Goal: Task Accomplishment & Management: Manage account settings

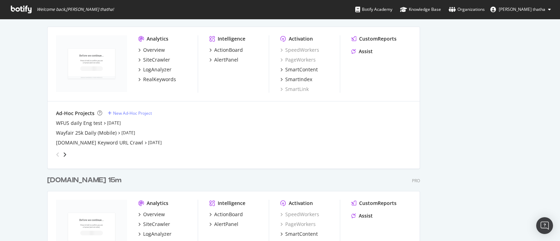
scroll to position [918, 0]
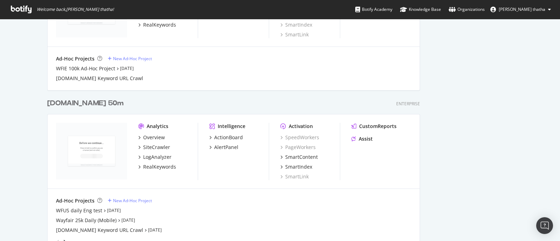
click at [78, 103] on div "Wayfair.com 50m" at bounding box center [85, 103] width 76 height 10
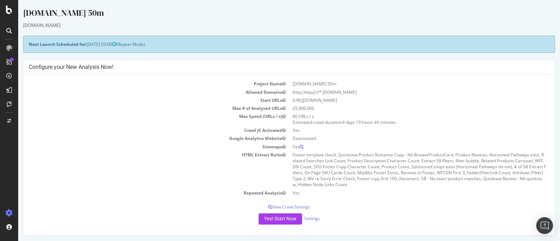
drag, startPoint x: 92, startPoint y: 13, endPoint x: 25, endPoint y: 13, distance: 67.5
click at [25, 13] on div "Wayfair.com 50m" at bounding box center [289, 14] width 532 height 15
click at [80, 22] on div "[DOMAIN_NAME]" at bounding box center [289, 25] width 532 height 7
drag, startPoint x: 93, startPoint y: 15, endPoint x: 17, endPoint y: 14, distance: 75.9
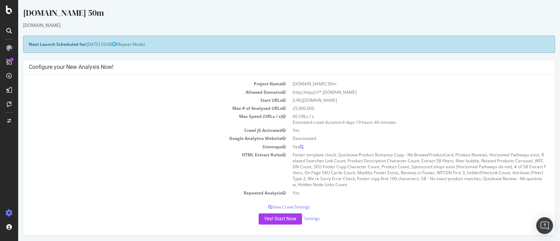
click at [99, 19] on div "Wayfair.com 50m" at bounding box center [289, 14] width 532 height 15
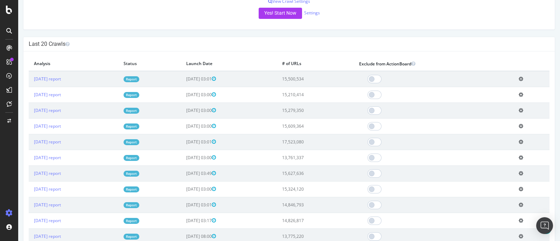
scroll to position [219, 0]
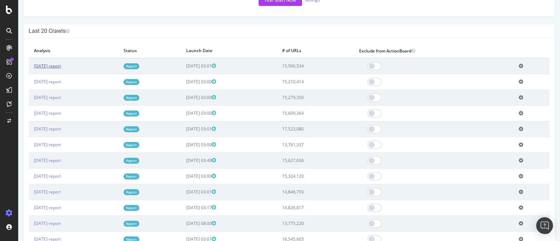
click at [61, 67] on link "2025 Aug. 21st report" at bounding box center [47, 66] width 27 height 6
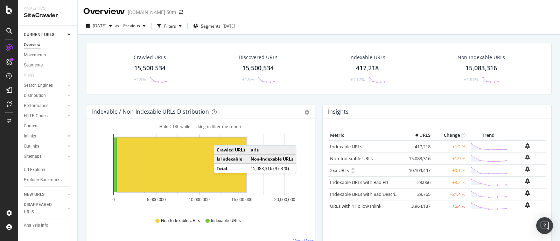
click at [147, 71] on div "15,500,534" at bounding box center [149, 68] width 31 height 9
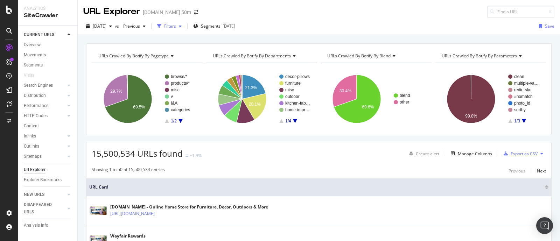
click at [176, 25] on div "Filters" at bounding box center [170, 26] width 12 height 6
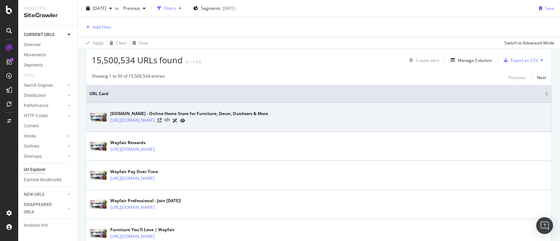
scroll to position [87, 0]
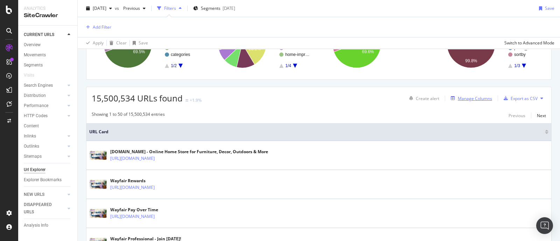
click at [459, 96] on div "Manage Columns" at bounding box center [475, 99] width 34 height 6
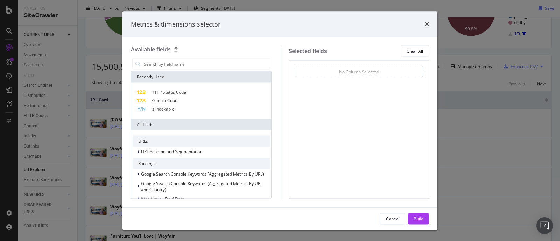
scroll to position [56, 0]
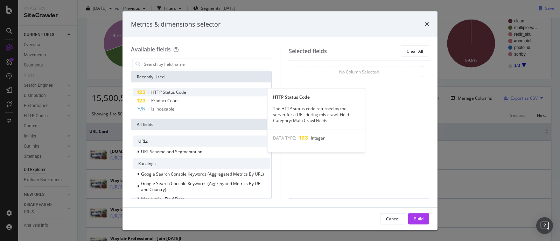
click at [163, 93] on span "HTTP Status Code" at bounding box center [168, 92] width 35 height 6
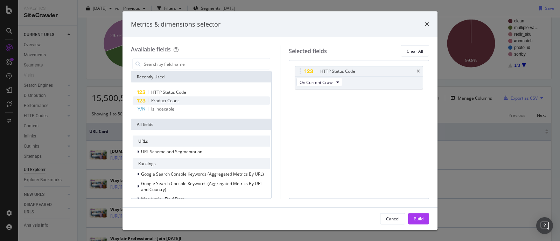
click at [165, 101] on span "Product Count" at bounding box center [165, 101] width 28 height 6
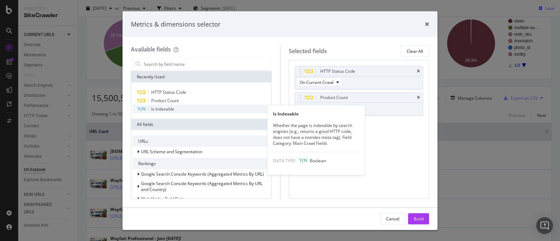
click at [166, 109] on span "Is Indexable" at bounding box center [162, 109] width 23 height 6
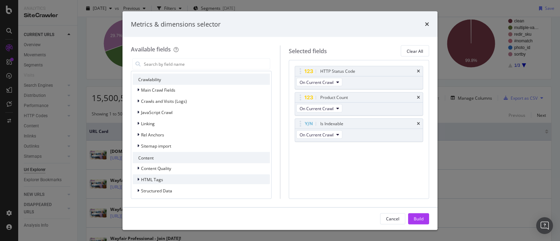
scroll to position [178, 0]
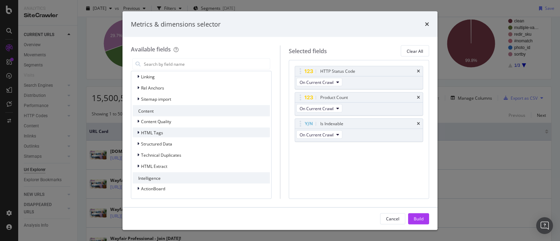
click at [137, 132] on div "modal" at bounding box center [139, 132] width 4 height 7
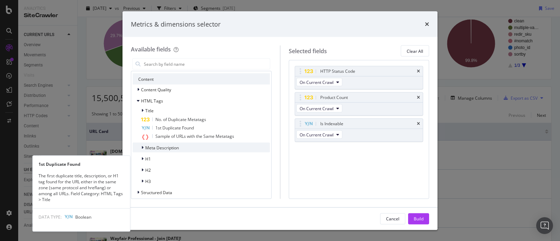
scroll to position [222, 0]
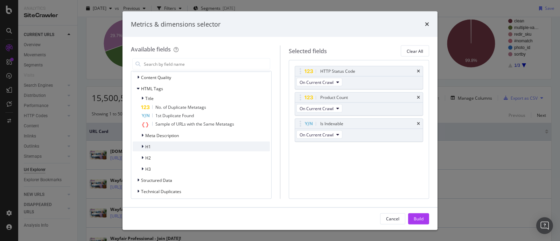
click at [138, 147] on div "H1" at bounding box center [142, 146] width 18 height 7
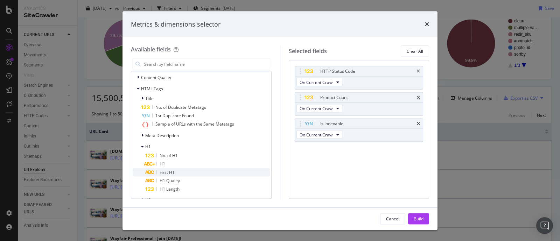
click at [165, 172] on span "First H1" at bounding box center [167, 172] width 15 height 6
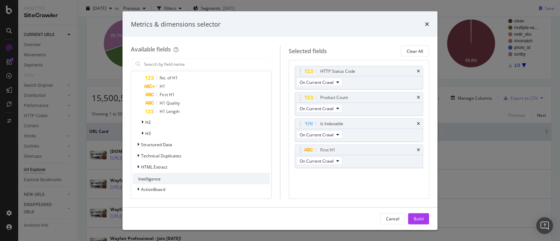
scroll to position [301, 0]
click at [142, 121] on icon "modal" at bounding box center [142, 121] width 2 height 4
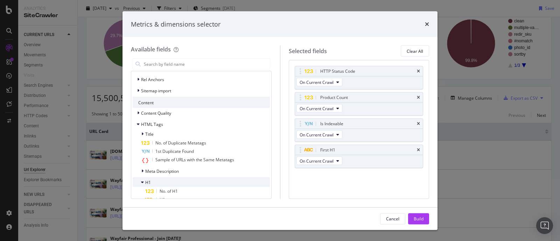
scroll to position [230, 0]
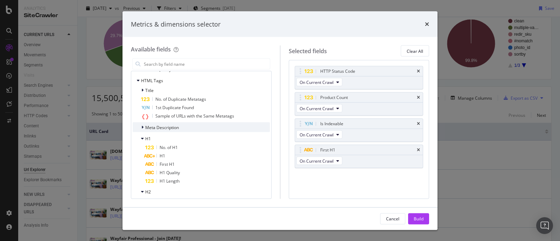
click at [142, 126] on icon "modal" at bounding box center [142, 127] width 2 height 4
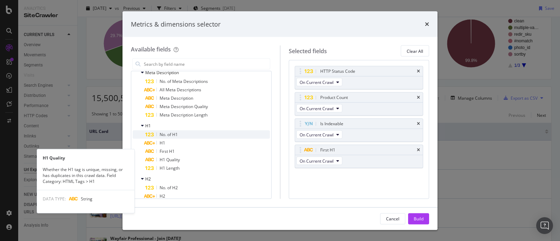
scroll to position [274, 0]
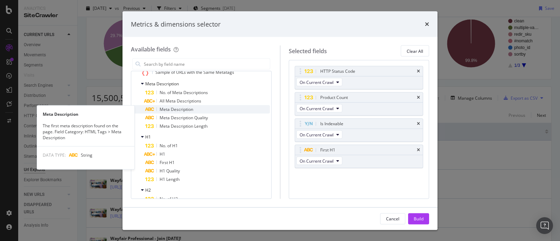
click at [173, 108] on span "Meta Description" at bounding box center [177, 109] width 34 height 6
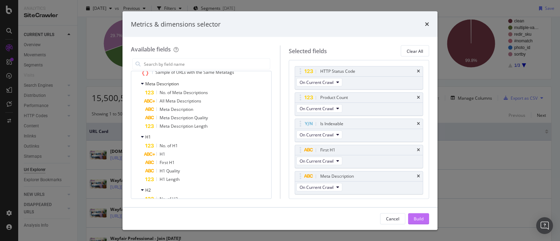
click at [412, 219] on button "Build" at bounding box center [418, 218] width 21 height 11
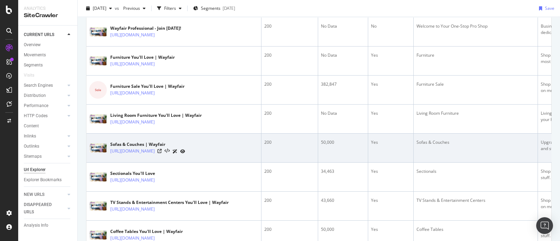
scroll to position [336, 0]
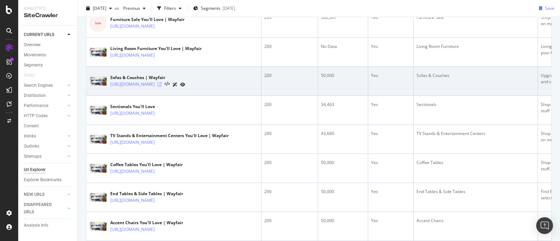
click at [162, 86] on icon at bounding box center [159, 84] width 4 height 4
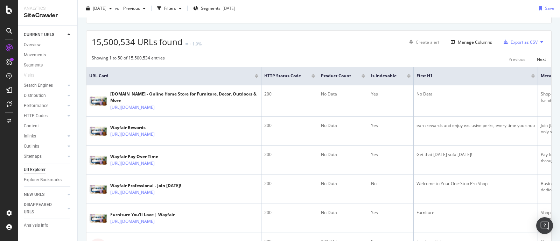
scroll to position [0, 0]
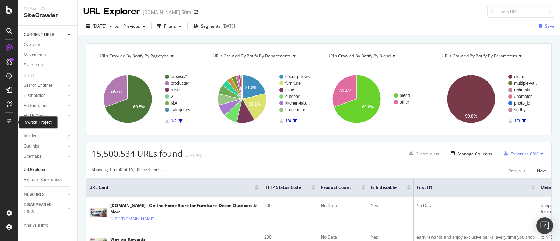
click at [11, 119] on div at bounding box center [9, 120] width 17 height 11
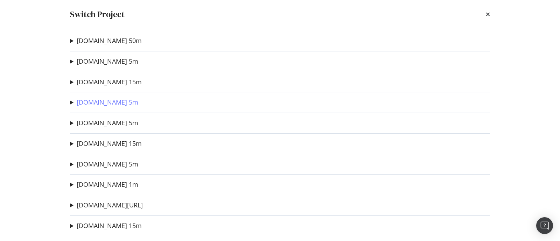
scroll to position [9, 0]
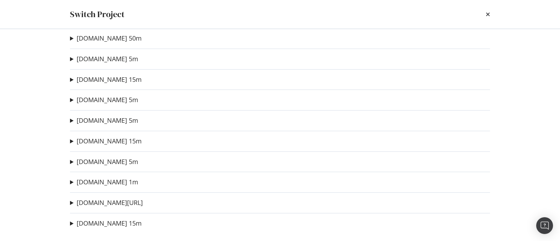
click at [72, 35] on summary "Wayfair.com 50m" at bounding box center [106, 38] width 72 height 9
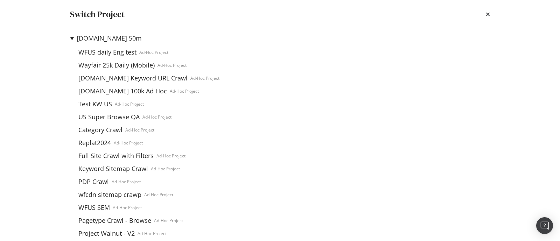
click at [132, 91] on link "[DOMAIN_NAME] 100k Ad Hoc" at bounding box center [123, 90] width 94 height 7
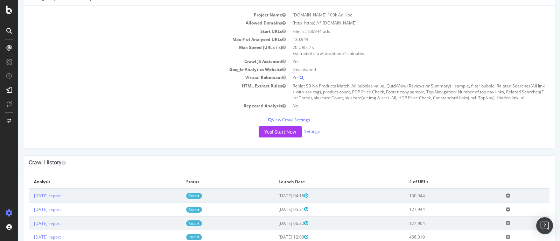
scroll to position [87, 0]
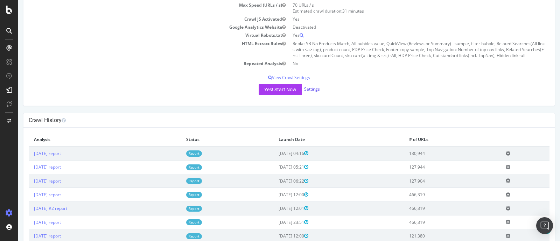
click at [307, 89] on link "Settings" at bounding box center [312, 89] width 16 height 6
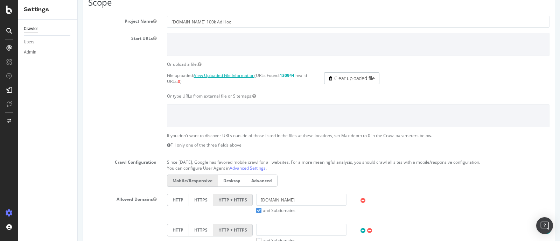
scroll to position [87, 0]
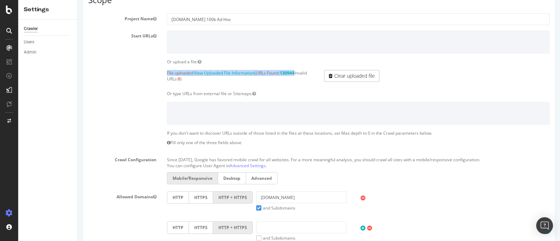
drag, startPoint x: 302, startPoint y: 71, endPoint x: 159, endPoint y: 71, distance: 143.1
click at [159, 71] on div "File uploaded: View Uploaded File Information (URLs Found: 130944 Invalid URLs:…" at bounding box center [319, 77] width 472 height 15
click at [223, 80] on p "File uploaded: View Uploaded File Information (URLs Found: 130944 Invalid URLs:…" at bounding box center [240, 76] width 147 height 12
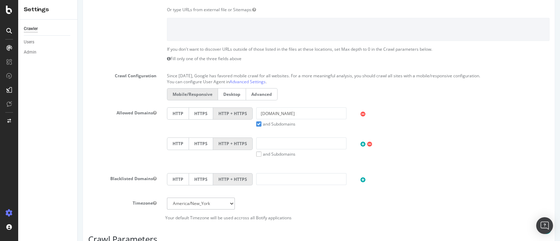
scroll to position [2, 0]
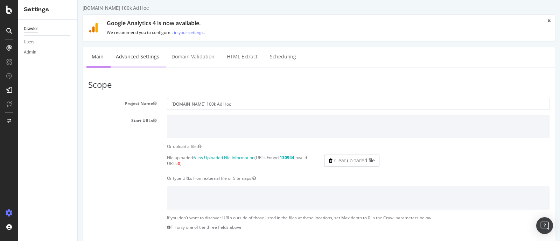
click at [128, 59] on link "Advanced Settings" at bounding box center [138, 56] width 54 height 19
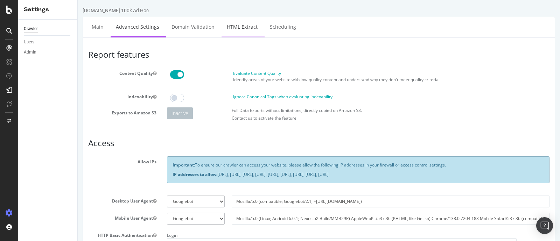
click at [240, 26] on link "HTML Extract" at bounding box center [241, 26] width 41 height 19
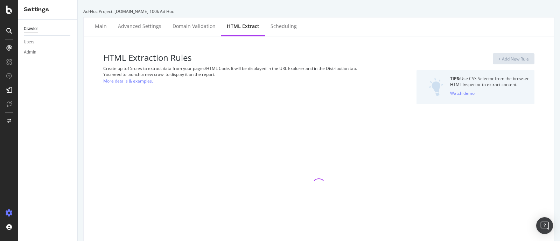
select select "list"
select select "count"
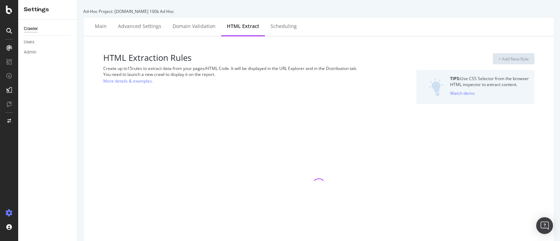
select select "i"
select select "count"
select select "list"
select select "count"
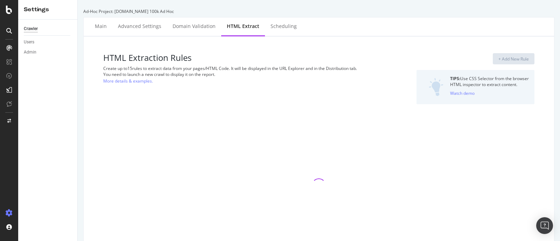
select select "count"
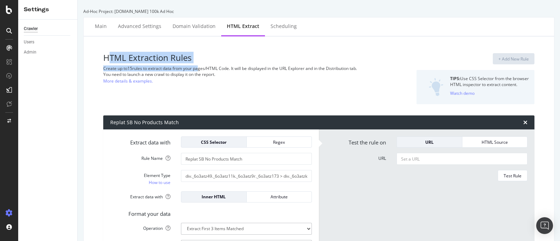
drag, startPoint x: 107, startPoint y: 59, endPoint x: 198, endPoint y: 63, distance: 91.8
click at [198, 63] on div "HTML Extraction Rules Create up to 15 rules to extract data from your pages/HTM…" at bounding box center [245, 78] width 284 height 51
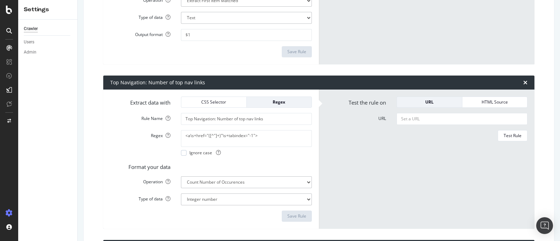
scroll to position [1531, 0]
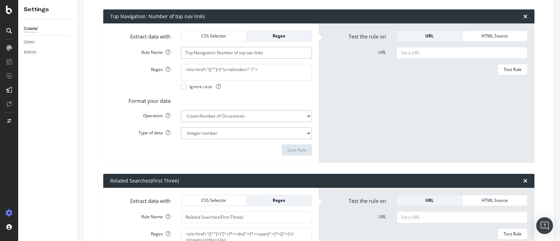
drag, startPoint x: 266, startPoint y: 52, endPoint x: 184, endPoint y: 55, distance: 82.6
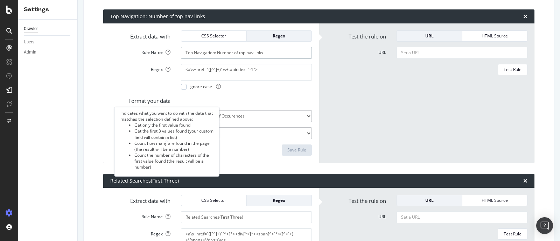
scroll to position [1662, 0]
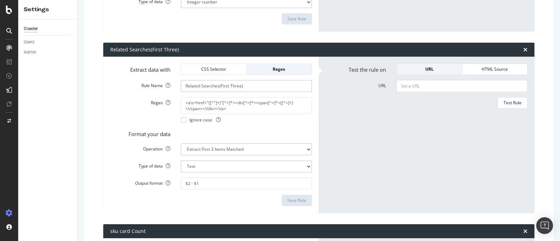
drag, startPoint x: 233, startPoint y: 90, endPoint x: 177, endPoint y: 88, distance: 56.7
click at [177, 88] on div "Related Searches(First Three)" at bounding box center [246, 86] width 141 height 12
drag, startPoint x: 108, startPoint y: 135, endPoint x: 127, endPoint y: 132, distance: 19.2
click at [108, 136] on label "Format your data" at bounding box center [140, 133] width 71 height 10
drag, startPoint x: 255, startPoint y: 84, endPoint x: 181, endPoint y: 87, distance: 73.5
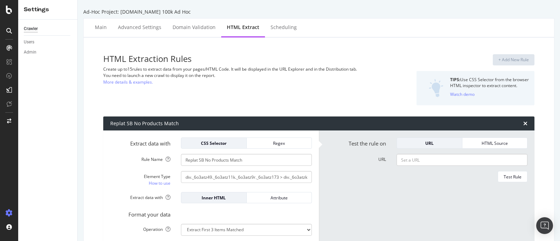
select select "list"
select select "count"
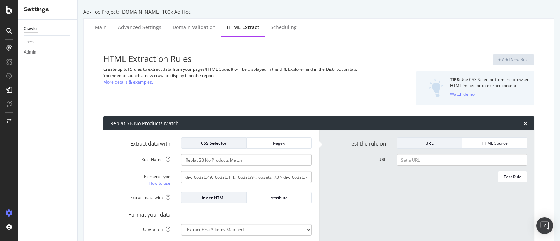
select select "i"
select select "count"
select select "list"
select select "count"
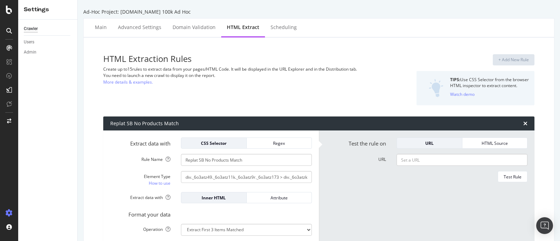
select select "count"
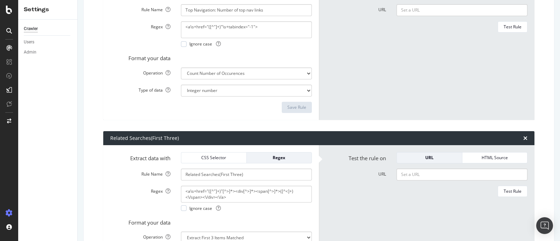
scroll to position [1706, 0]
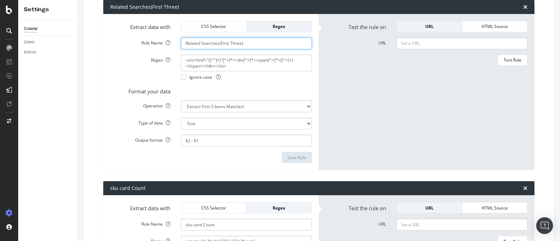
drag, startPoint x: 249, startPoint y: 44, endPoint x: 179, endPoint y: 48, distance: 69.7
click at [179, 48] on form "Extract data with CSS Selector Regex Rule Name Related Searches(First Three) Re…" at bounding box center [211, 92] width 202 height 142
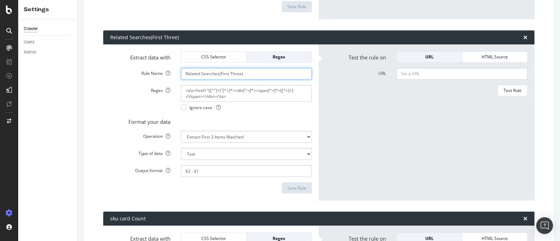
scroll to position [1662, 0]
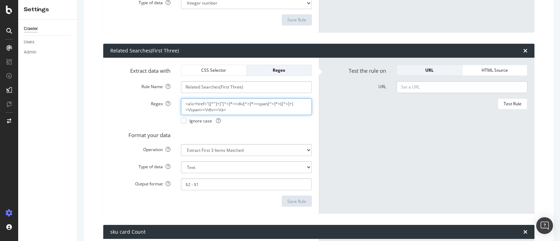
drag, startPoint x: 206, startPoint y: 102, endPoint x: 269, endPoint y: 107, distance: 63.2
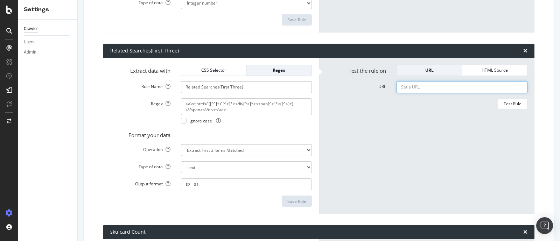
paste input "[URL][DOMAIN_NAME]"
type input "[URL][DOMAIN_NAME]"
click at [506, 103] on div "Test Rule" at bounding box center [512, 104] width 18 height 6
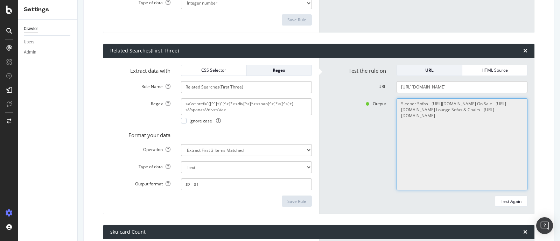
drag, startPoint x: 427, startPoint y: 107, endPoint x: 513, endPoint y: 105, distance: 85.4
click at [513, 105] on textarea "Sleeper Sofas - [URL][DOMAIN_NAME] On Sale - [URL][DOMAIN_NAME] Lounge Sofas & …" at bounding box center [461, 144] width 131 height 92
drag, startPoint x: 428, startPoint y: 102, endPoint x: 389, endPoint y: 104, distance: 38.9
click at [391, 104] on div "Sleeper Sofas - [URL][DOMAIN_NAME] On Sale - [URL][DOMAIN_NAME] Lounge Sofas & …" at bounding box center [461, 144] width 141 height 92
drag, startPoint x: 455, startPoint y: 113, endPoint x: 422, endPoint y: 113, distance: 33.2
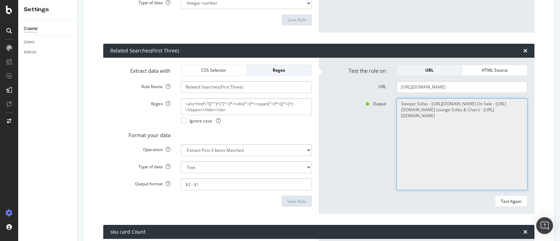
click at [422, 113] on textarea "Sleeper Sofas - [URL][DOMAIN_NAME] On Sale - [URL][DOMAIN_NAME] Lounge Sofas & …" at bounding box center [461, 144] width 131 height 92
drag, startPoint x: 508, startPoint y: 124, endPoint x: 452, endPoint y: 125, distance: 55.6
click at [452, 125] on textarea "Sleeper Sofas - [URL][DOMAIN_NAME] On Sale - [URL][DOMAIN_NAME] Lounge Sofas & …" at bounding box center [461, 144] width 131 height 92
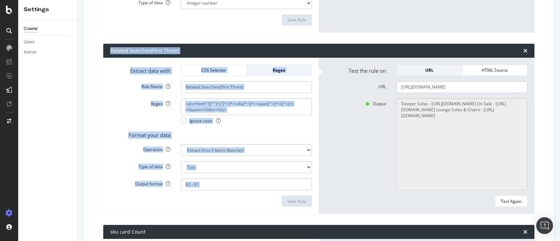
drag, startPoint x: 110, startPoint y: 48, endPoint x: 250, endPoint y: 196, distance: 203.7
click at [250, 196] on div "Related Searches(First Three) Extract data with CSS Selector Regex Rule Name Re…" at bounding box center [318, 129] width 431 height 170
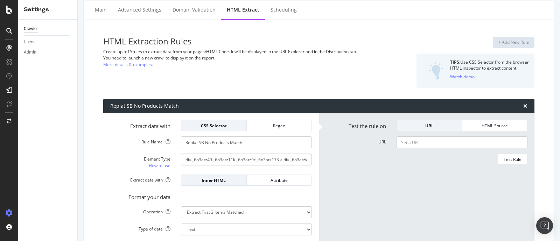
scroll to position [0, 0]
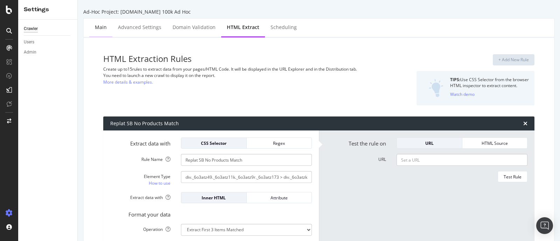
click at [98, 29] on div "Main" at bounding box center [101, 27] width 12 height 7
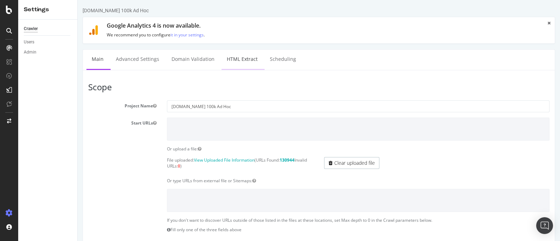
click at [240, 62] on link "HTML Extract" at bounding box center [241, 59] width 41 height 19
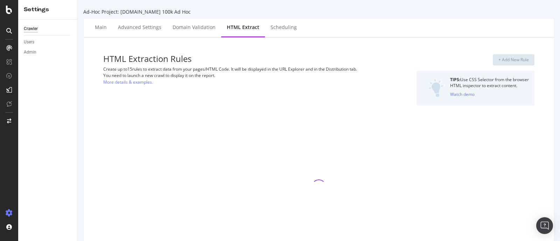
select select "list"
select select "count"
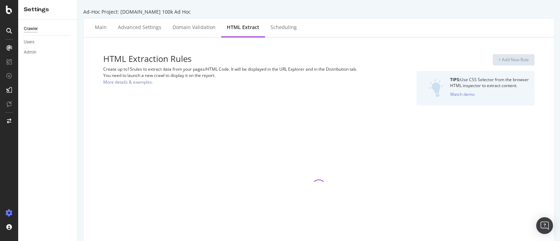
select select "i"
select select "count"
select select "list"
select select "count"
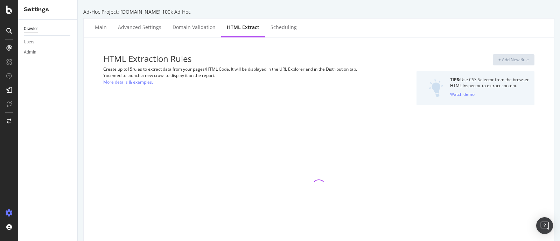
select select "count"
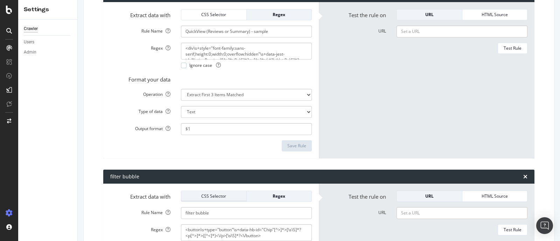
scroll to position [525, 0]
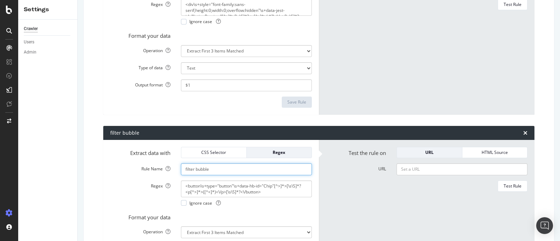
drag, startPoint x: 224, startPoint y: 166, endPoint x: 187, endPoint y: 171, distance: 37.0
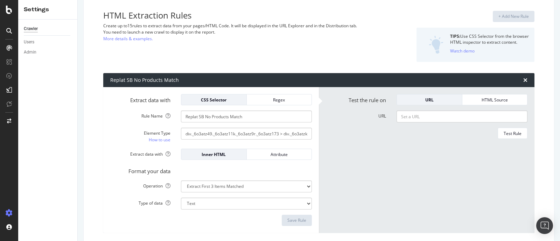
scroll to position [0, 0]
